Goal: Task Accomplishment & Management: Use online tool/utility

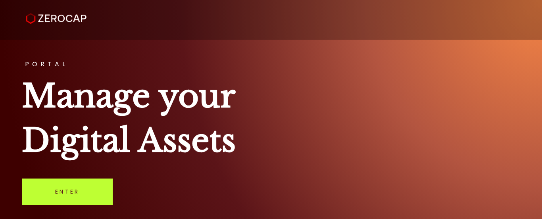
click at [78, 188] on link "Enter" at bounding box center [67, 191] width 91 height 26
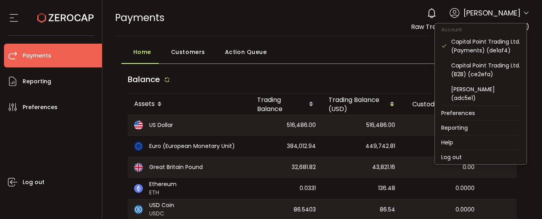
click at [523, 11] on icon at bounding box center [526, 13] width 6 height 6
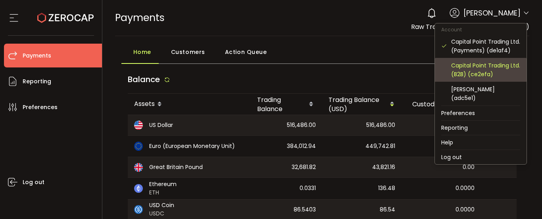
click at [488, 70] on div "Capital Point Trading Ltd. (B2B) (ce2efa)" at bounding box center [485, 69] width 69 height 17
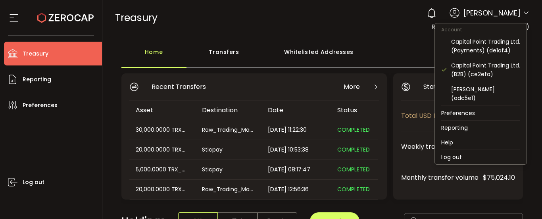
click at [523, 14] on icon at bounding box center [526, 13] width 6 height 6
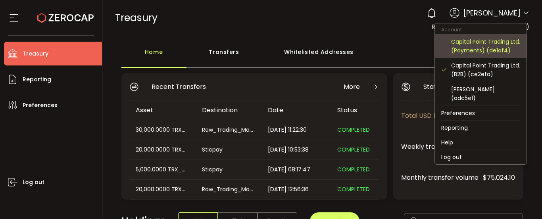
click at [500, 48] on div "Capital Point Trading Ltd. (Payments) (de1af4)" at bounding box center [485, 45] width 69 height 17
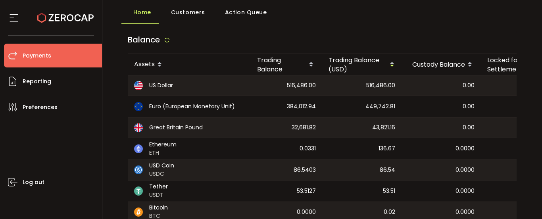
scroll to position [119, 0]
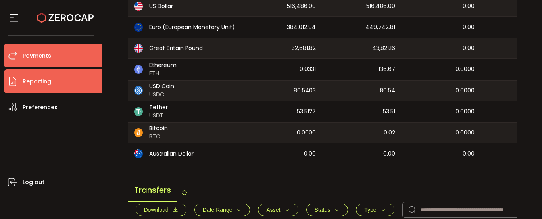
click at [56, 83] on li "Reporting" at bounding box center [53, 81] width 98 height 24
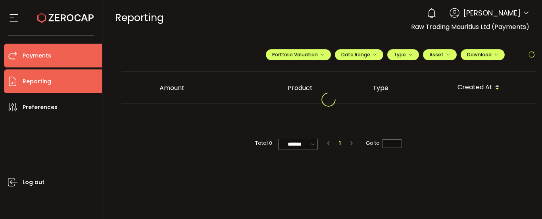
click at [57, 54] on li "Payments" at bounding box center [53, 56] width 98 height 24
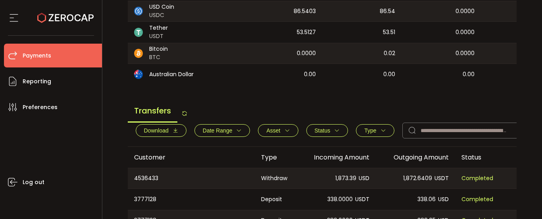
scroll to position [238, 0]
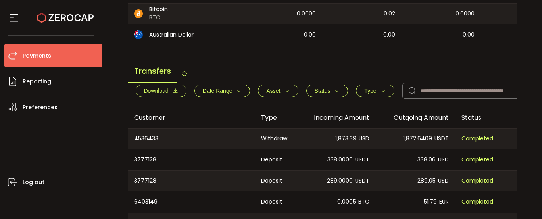
click at [170, 94] on span "Download" at bounding box center [161, 91] width 34 height 6
